Goal: Check status: Check status

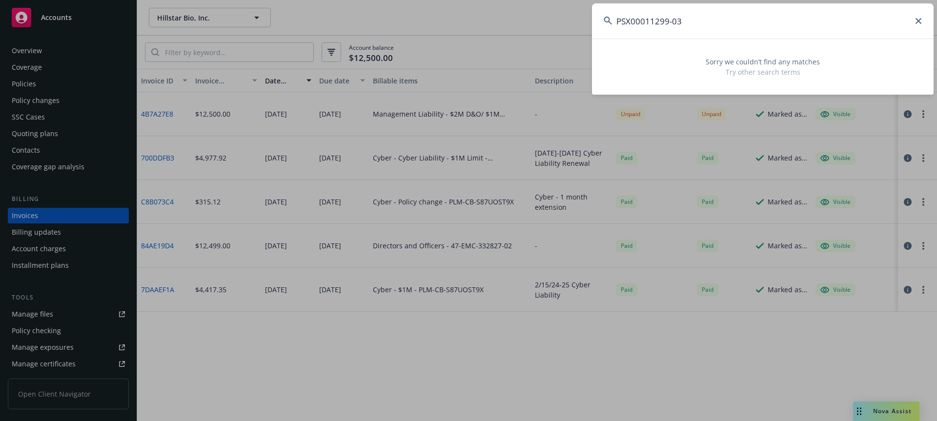
click at [919, 24] on input "PSX00011299-03" at bounding box center [763, 20] width 342 height 35
click at [922, 23] on input "PSX00011299-03" at bounding box center [763, 20] width 342 height 35
click at [920, 21] on icon at bounding box center [919, 21] width 6 height 6
